Goal: Ask a question

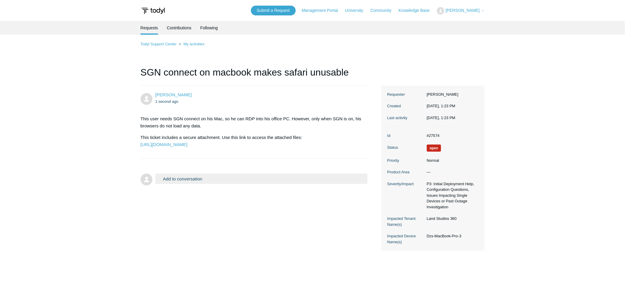
click at [504, 74] on main "Requests Contributions Following Todyl Support Center My activities SGN connect…" at bounding box center [312, 158] width 625 height 274
drag, startPoint x: 0, startPoint y: 0, endPoint x: 520, endPoint y: 90, distance: 527.9
